Goal: Download file/media

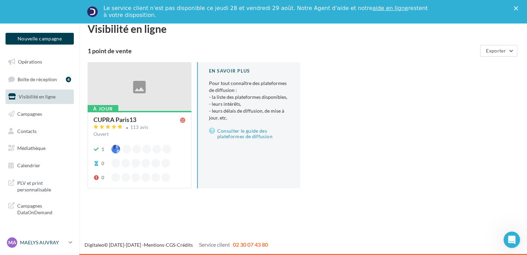
click at [57, 244] on p "MAELYS AUVRAY" at bounding box center [43, 242] width 46 height 7
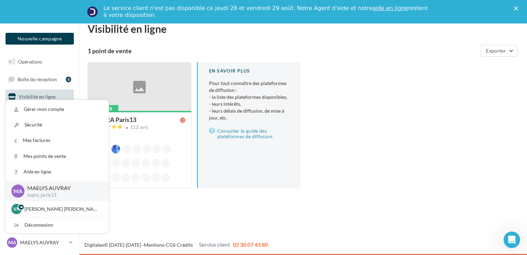
click at [143, 218] on div "Nouvelle campagne Nouvelle campagne Opérations Boîte de réception 4 Visibilité …" at bounding box center [263, 138] width 527 height 231
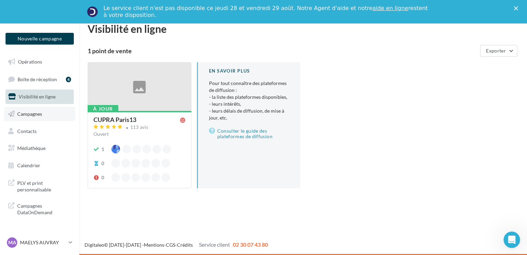
click at [55, 107] on link "Campagnes" at bounding box center [39, 114] width 71 height 14
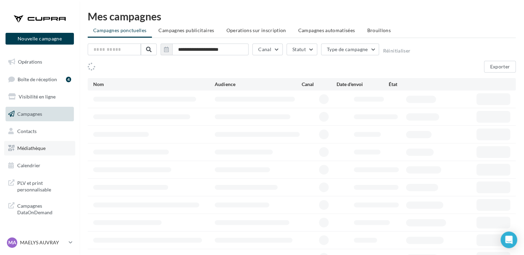
click at [52, 144] on link "Médiathèque" at bounding box center [39, 148] width 71 height 14
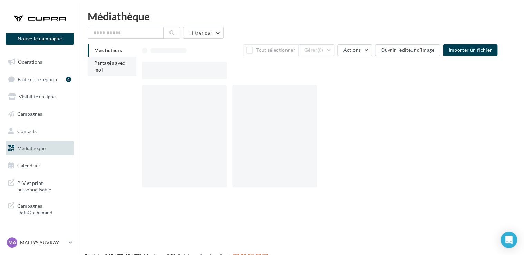
click at [121, 64] on span "Partagés avec moi" at bounding box center [109, 66] width 31 height 13
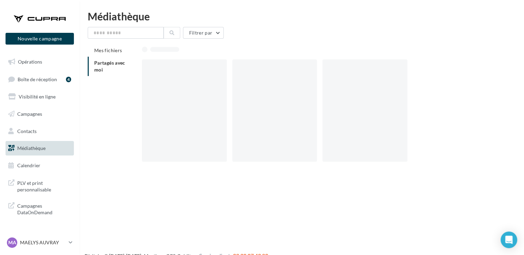
click at [121, 64] on span "Partagés avec moi" at bounding box center [109, 66] width 31 height 13
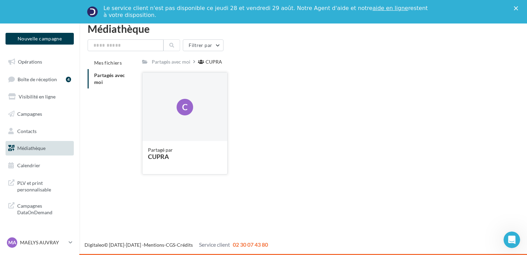
click at [156, 113] on div "C" at bounding box center [185, 106] width 85 height 69
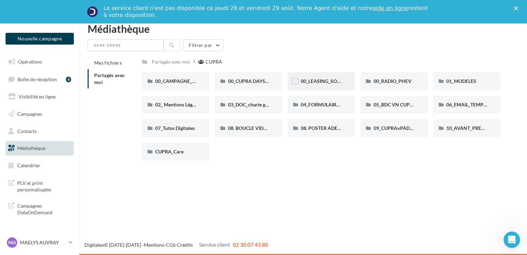
click at [318, 78] on div "00_LEASING_SOCIAL_ÉLECTRIQUE" at bounding box center [321, 81] width 41 height 7
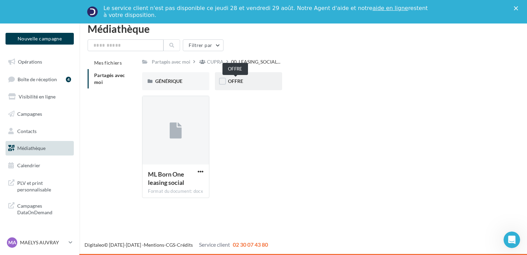
click at [233, 80] on span "OFFRE" at bounding box center [235, 81] width 15 height 6
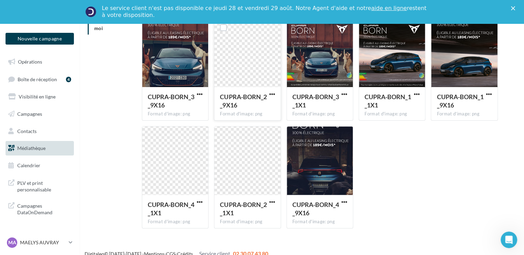
scroll to position [55, 0]
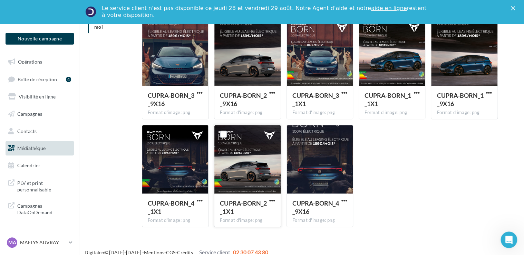
click at [228, 133] on div at bounding box center [223, 134] width 18 height 18
click at [274, 200] on span "button" at bounding box center [272, 200] width 6 height 6
click at [263, 208] on button "Télécharger" at bounding box center [241, 214] width 69 height 18
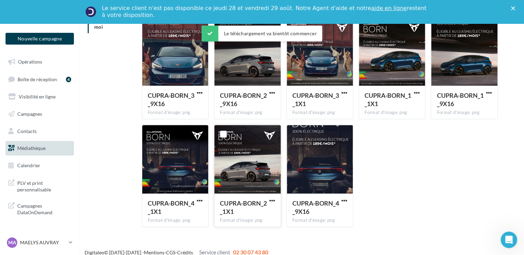
scroll to position [0, 0]
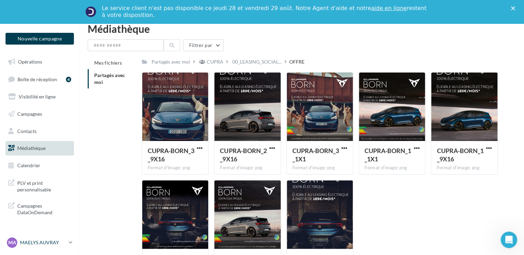
click at [39, 241] on p "MAELYS AUVRAY" at bounding box center [43, 242] width 46 height 7
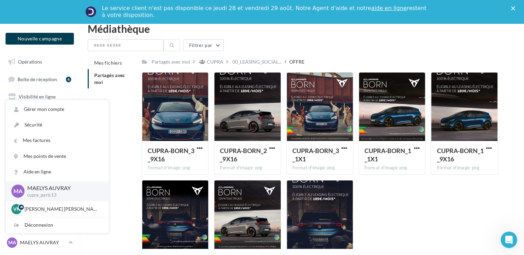
click at [121, 110] on div "Mes fichiers Partagés avec moi Partagés avec moi CUPRA 00_LEASING_SOCIAL... OFF…" at bounding box center [304, 172] width 433 height 231
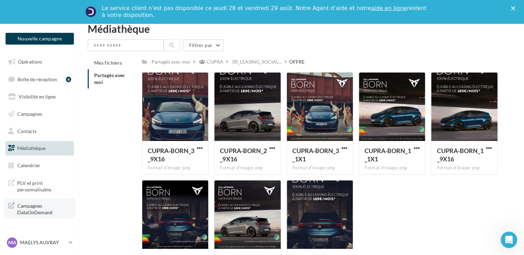
scroll to position [62, 0]
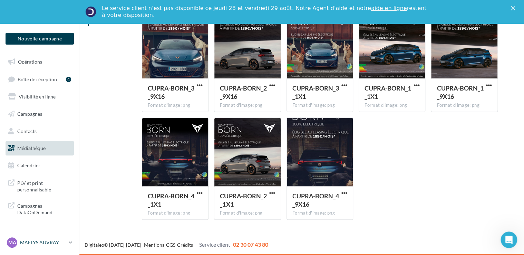
click at [66, 241] on p "MAELYS AUVRAY" at bounding box center [43, 242] width 46 height 7
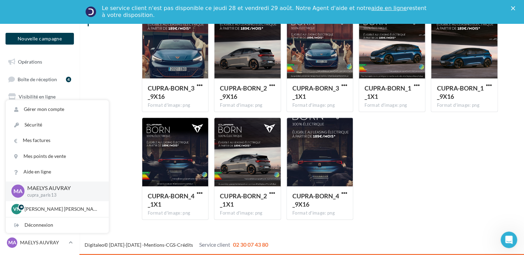
click at [114, 167] on div "Mes fichiers Partagés avec moi Partagés avec moi CUPRA 00_LEASING_SOCIAL... OFF…" at bounding box center [304, 109] width 433 height 231
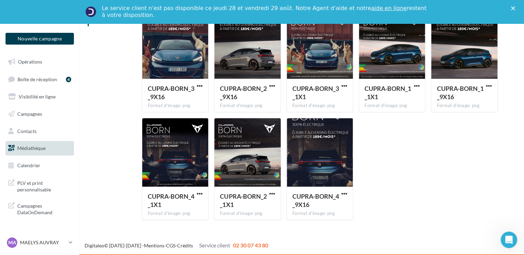
scroll to position [0, 0]
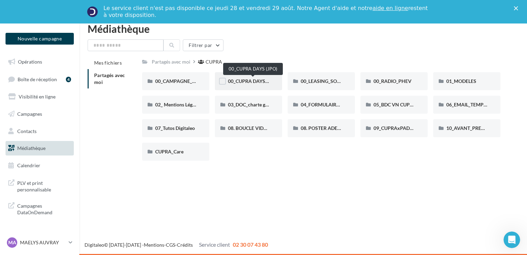
click at [245, 78] on span "00_CUPRA DAYS (JPO)" at bounding box center [253, 81] width 50 height 6
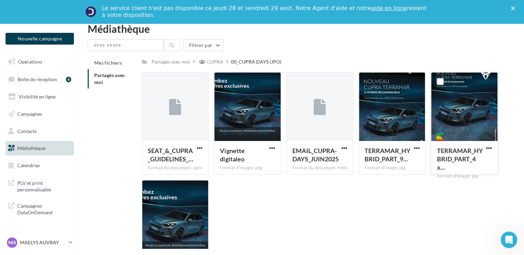
click at [487, 148] on span "button" at bounding box center [489, 148] width 6 height 6
click at [465, 163] on button "Télécharger" at bounding box center [458, 162] width 69 height 18
click at [216, 61] on div "CUPRA" at bounding box center [215, 61] width 17 height 7
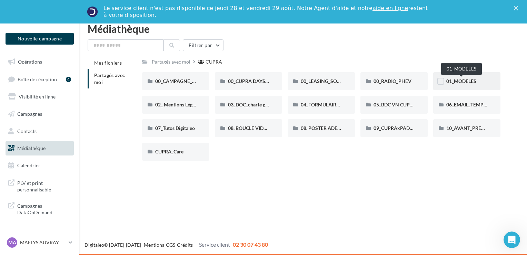
click at [461, 80] on span "01_MODELES" at bounding box center [462, 81] width 30 height 6
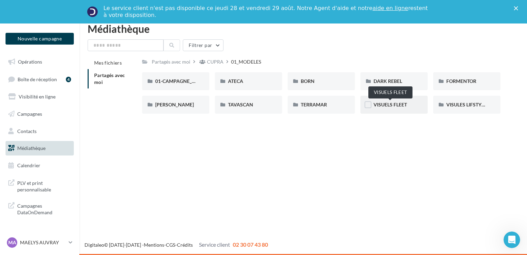
click at [404, 104] on span "VISUELS FLEET" at bounding box center [390, 104] width 33 height 6
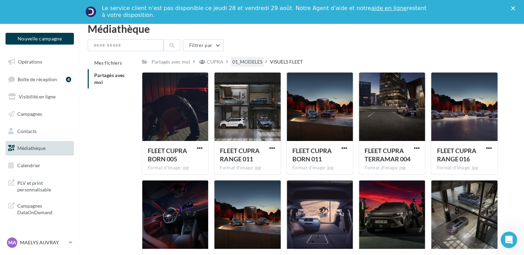
click at [243, 61] on div "01_MODELES" at bounding box center [247, 61] width 30 height 7
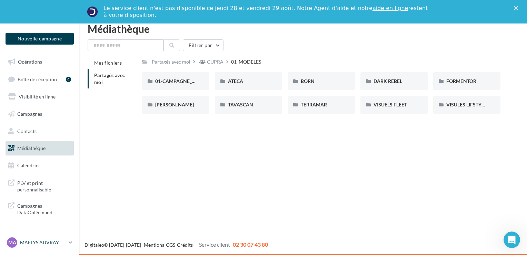
click at [42, 239] on p "MAELYS AUVRAY" at bounding box center [43, 242] width 46 height 7
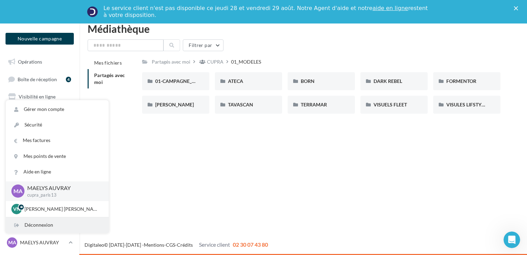
click at [49, 225] on div "Déconnexion" at bounding box center [57, 225] width 103 height 16
